Goal: Information Seeking & Learning: Learn about a topic

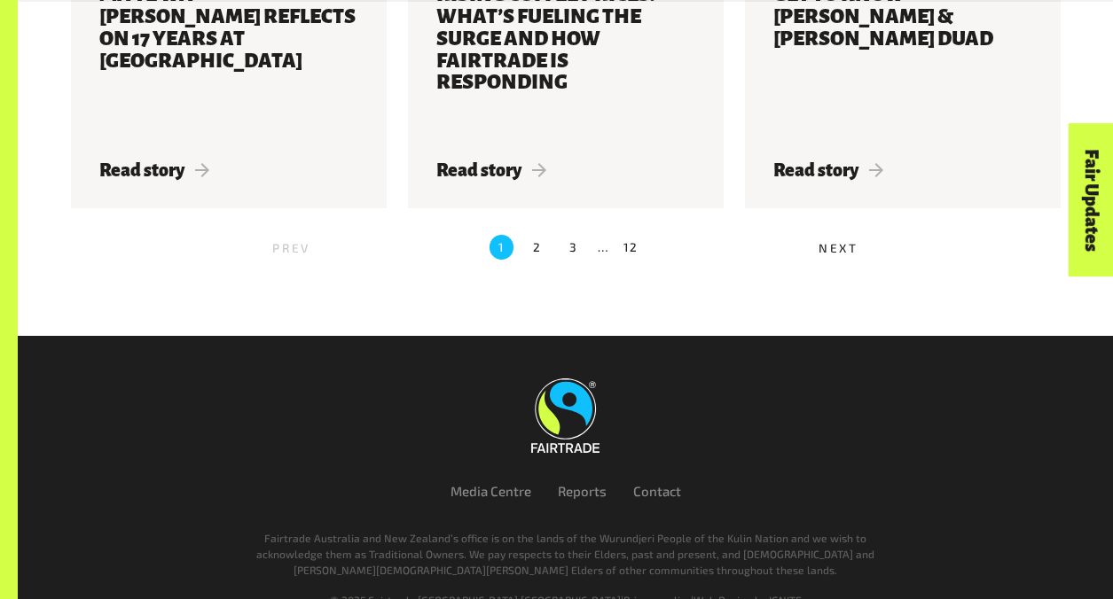
scroll to position [2084, 0]
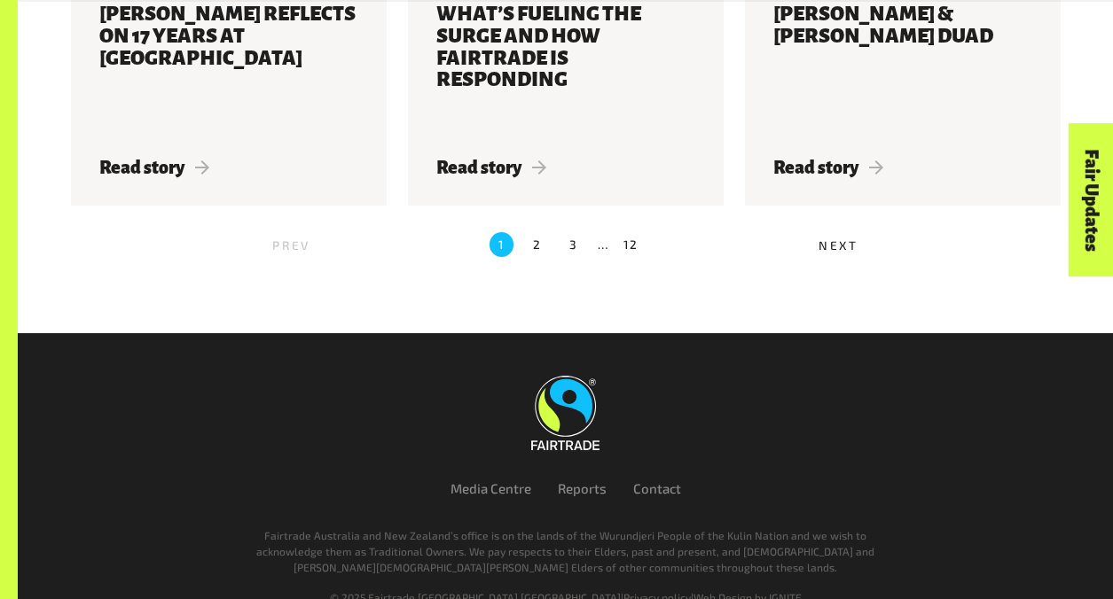
click at [835, 238] on span "Next" at bounding box center [839, 245] width 40 height 15
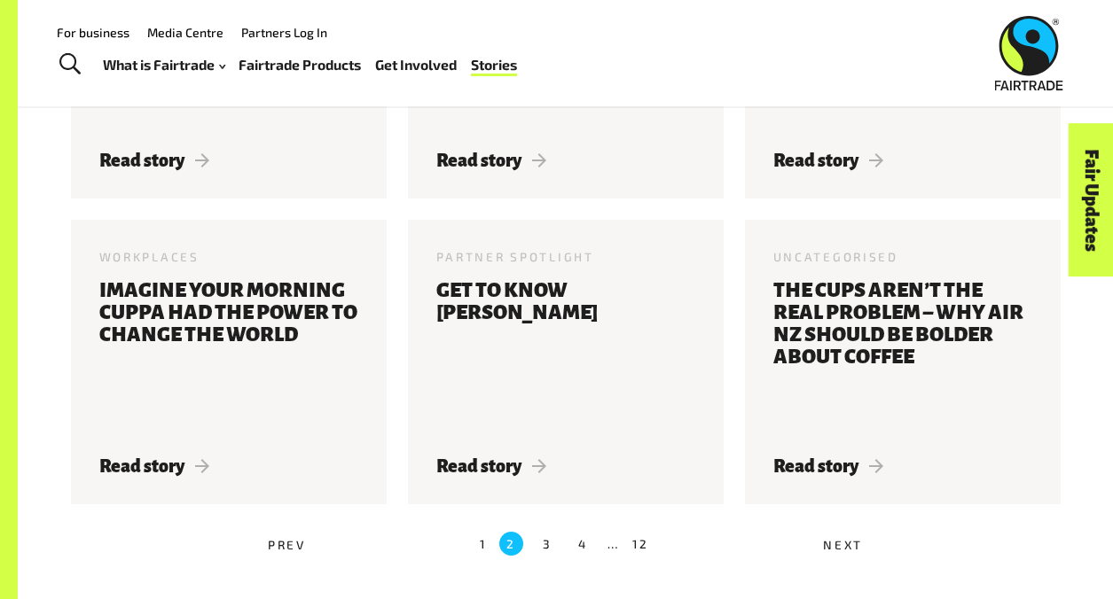
scroll to position [1328, 0]
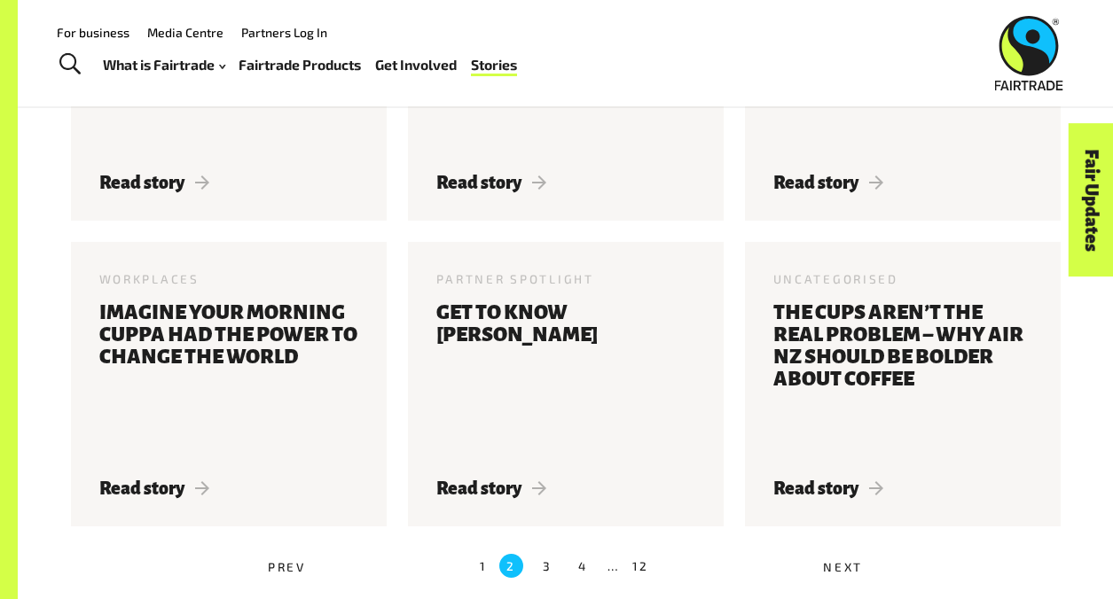
click at [484, 568] on label "1" at bounding box center [483, 566] width 7 height 24
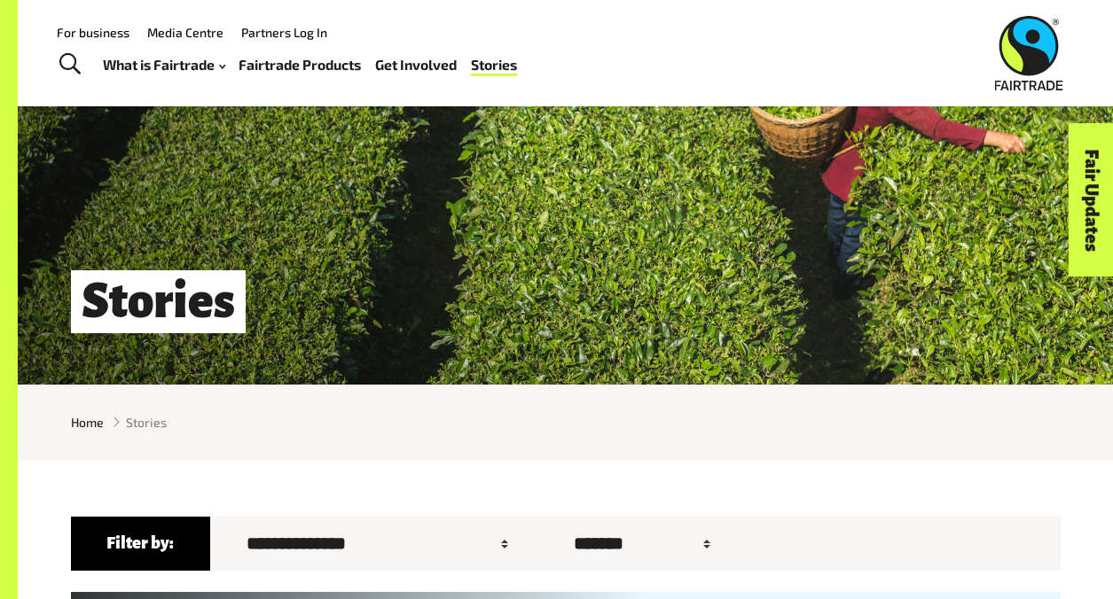
scroll to position [0, 0]
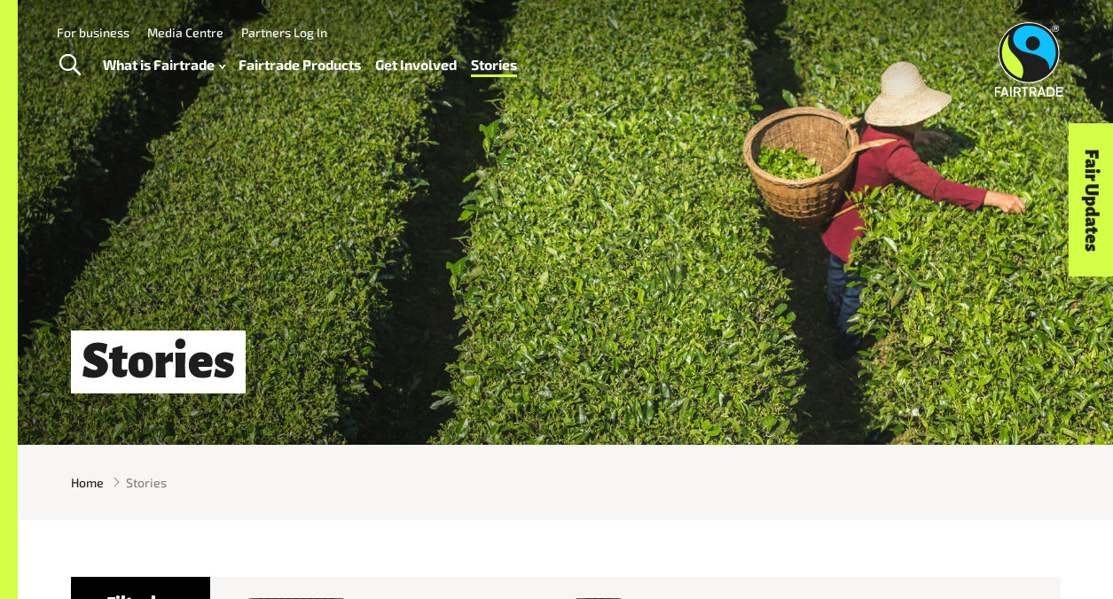
click at [312, 64] on link "Fairtrade Products" at bounding box center [300, 64] width 122 height 25
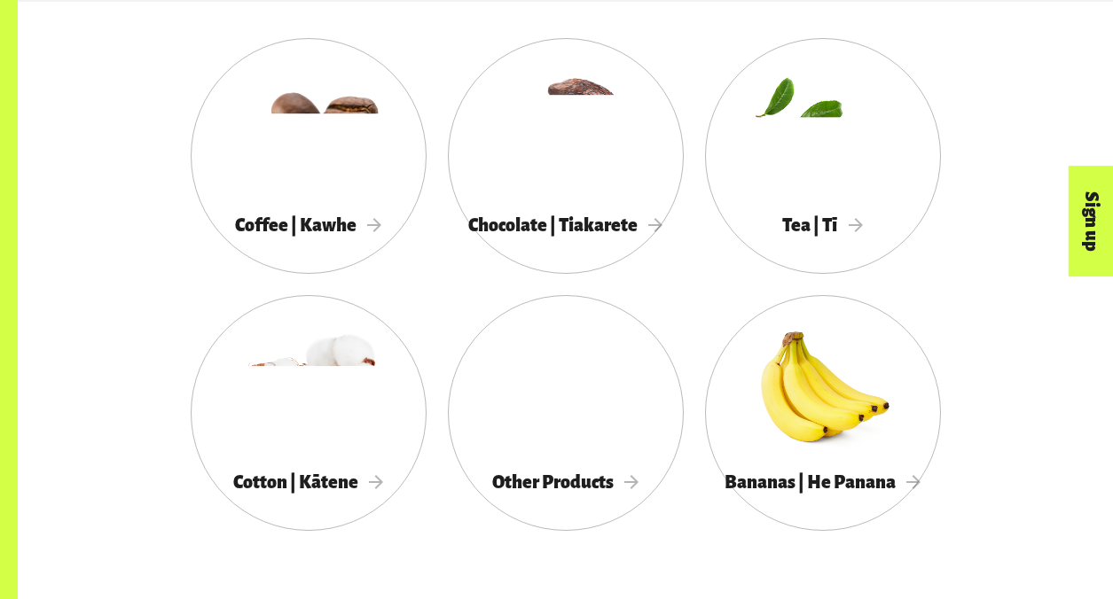
scroll to position [955, 0]
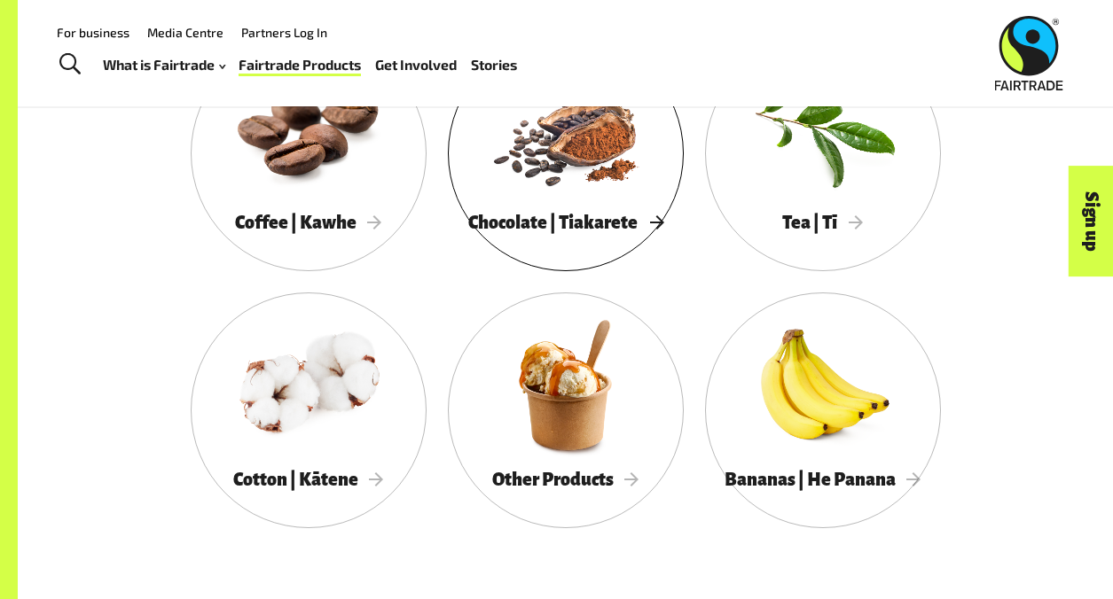
click at [595, 205] on div "Chocolate | Tiakarete" at bounding box center [566, 222] width 236 height 35
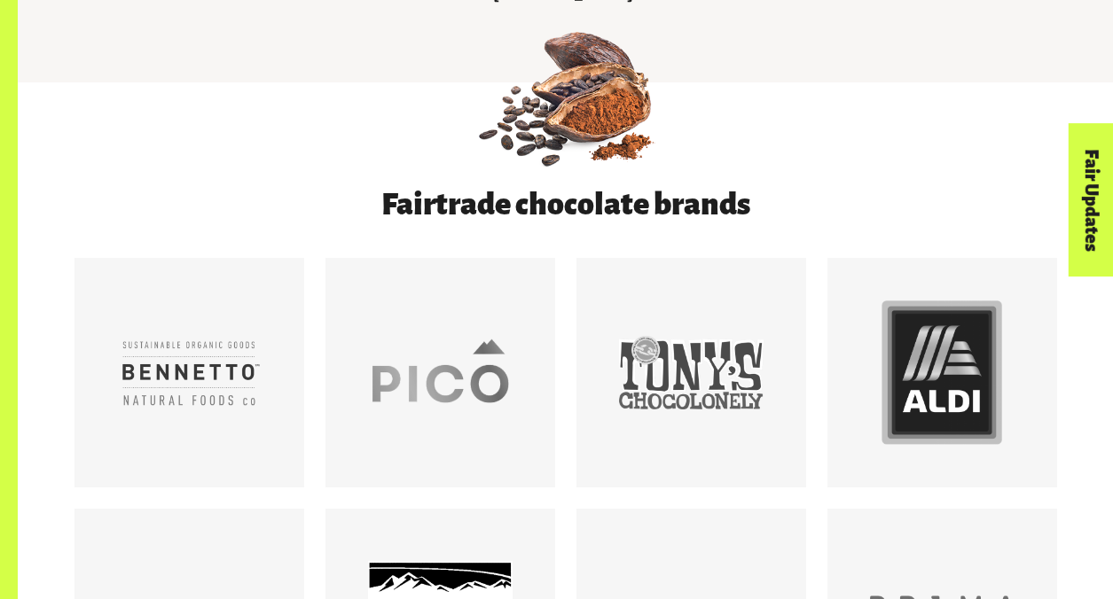
scroll to position [837, 0]
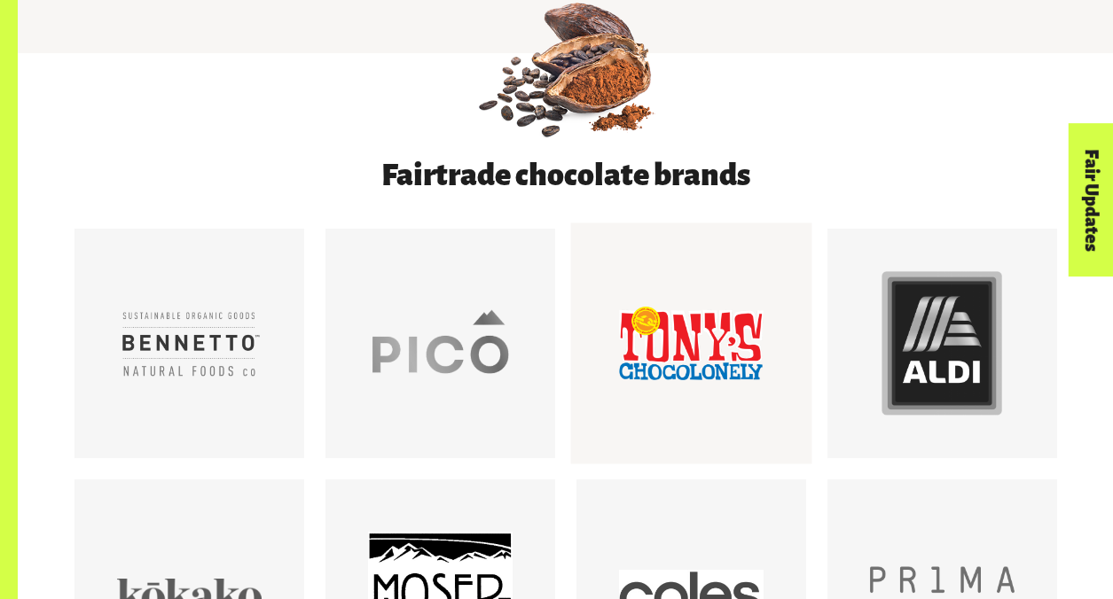
click at [721, 320] on div at bounding box center [691, 343] width 145 height 145
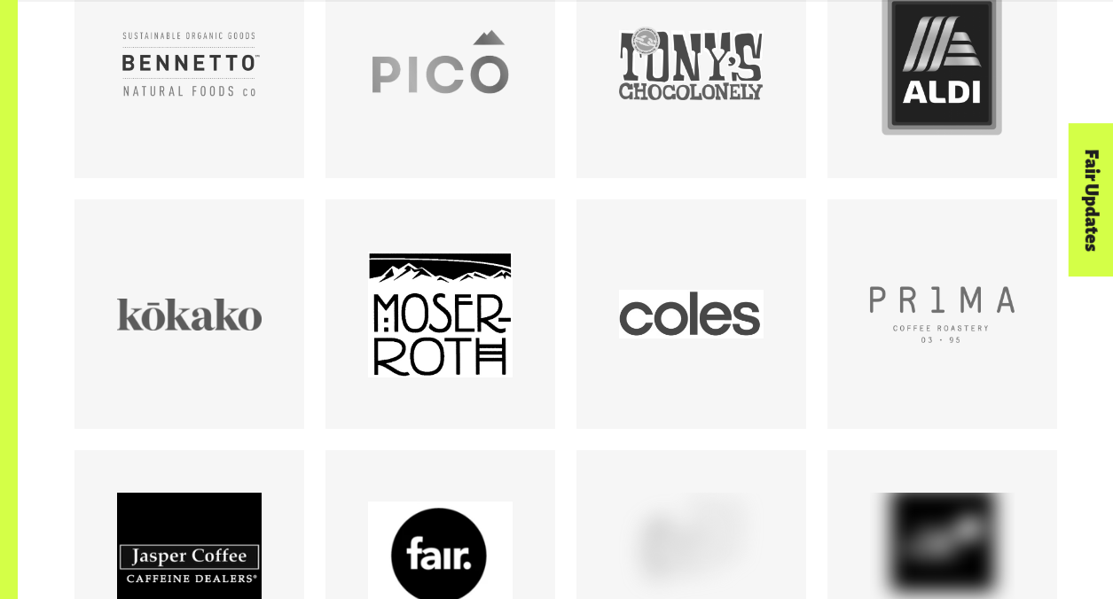
scroll to position [1119, 0]
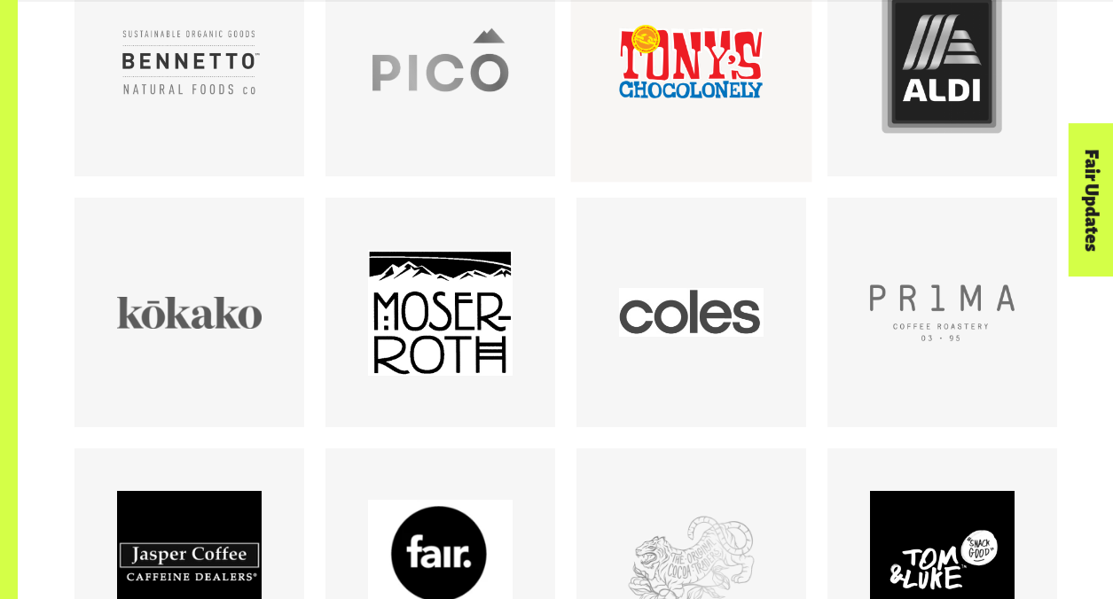
click at [689, 77] on div at bounding box center [691, 61] width 145 height 145
